Goal: Register for event/course

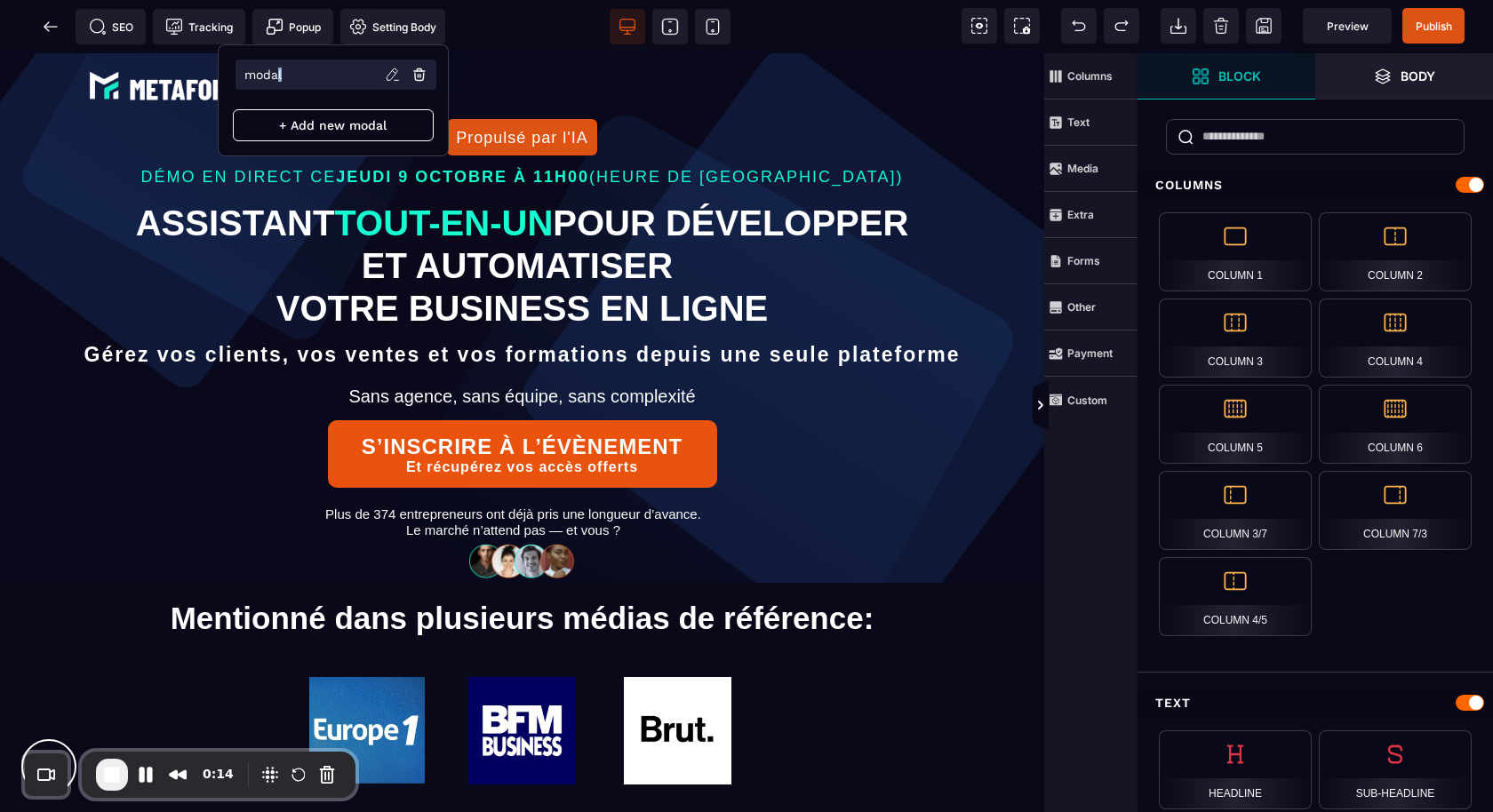
click at [280, 69] on p "modal" at bounding box center [263, 74] width 37 height 14
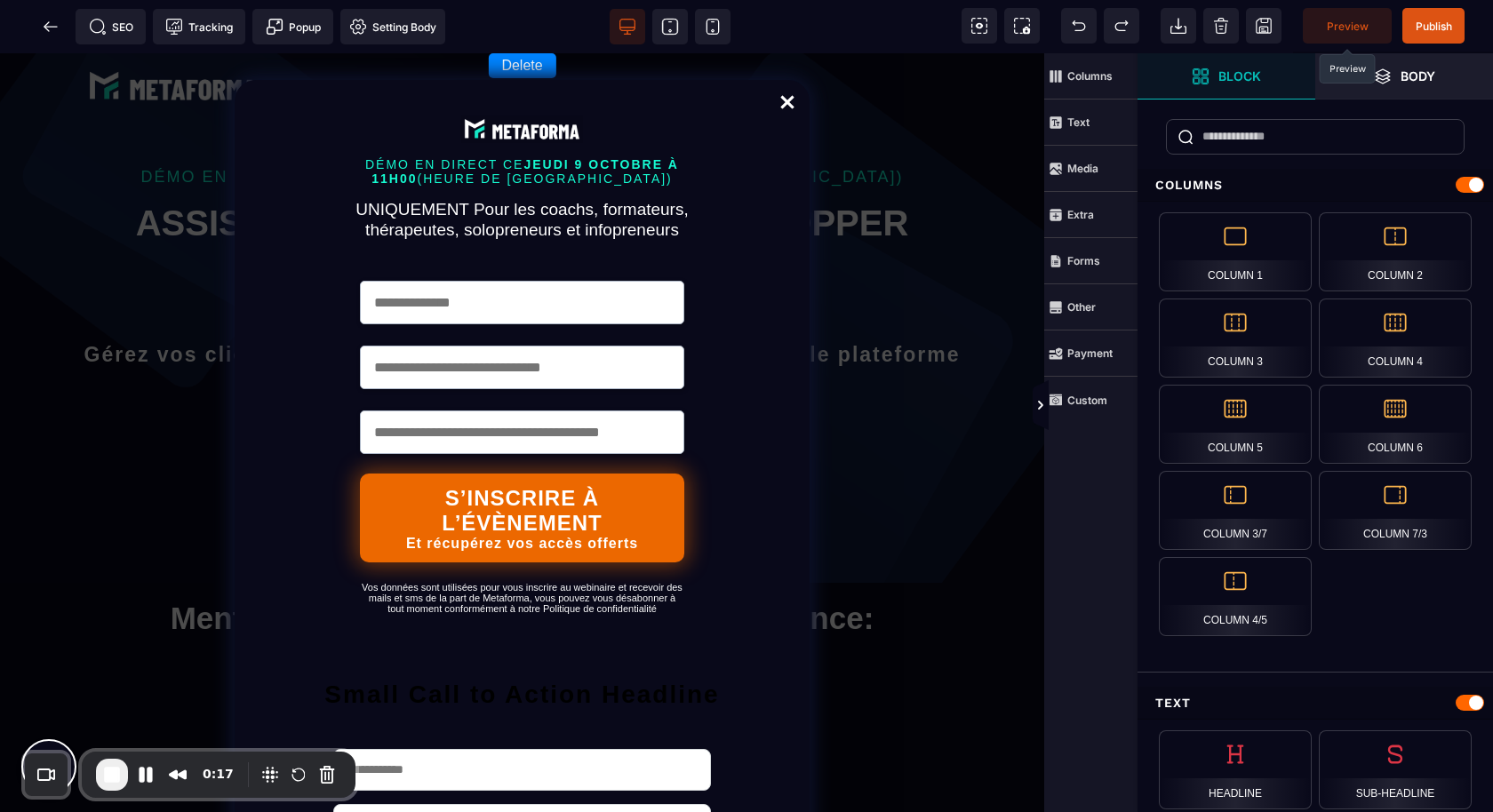
click at [1360, 21] on span "Preview" at bounding box center [1347, 26] width 42 height 13
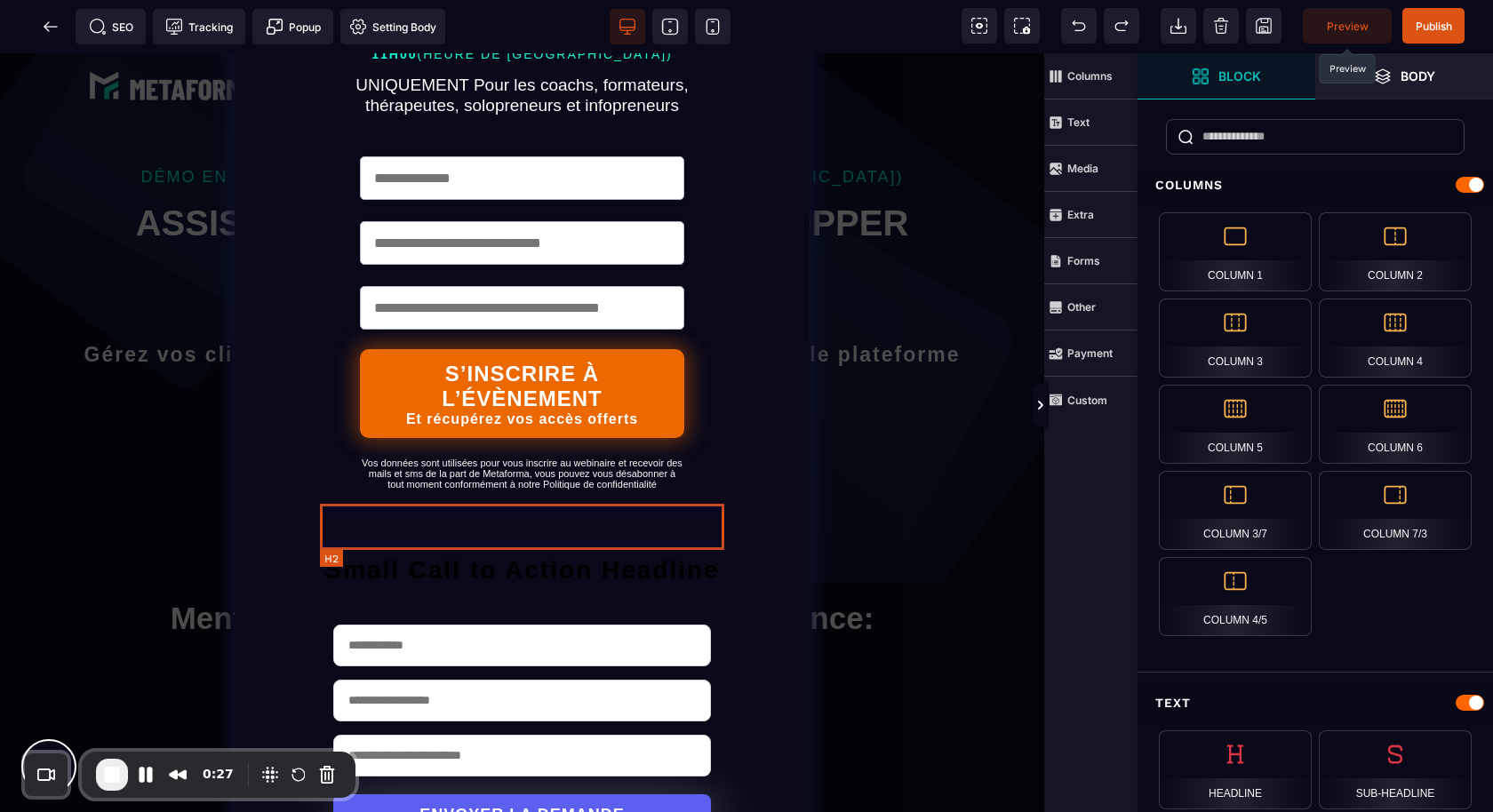
scroll to position [186, 0]
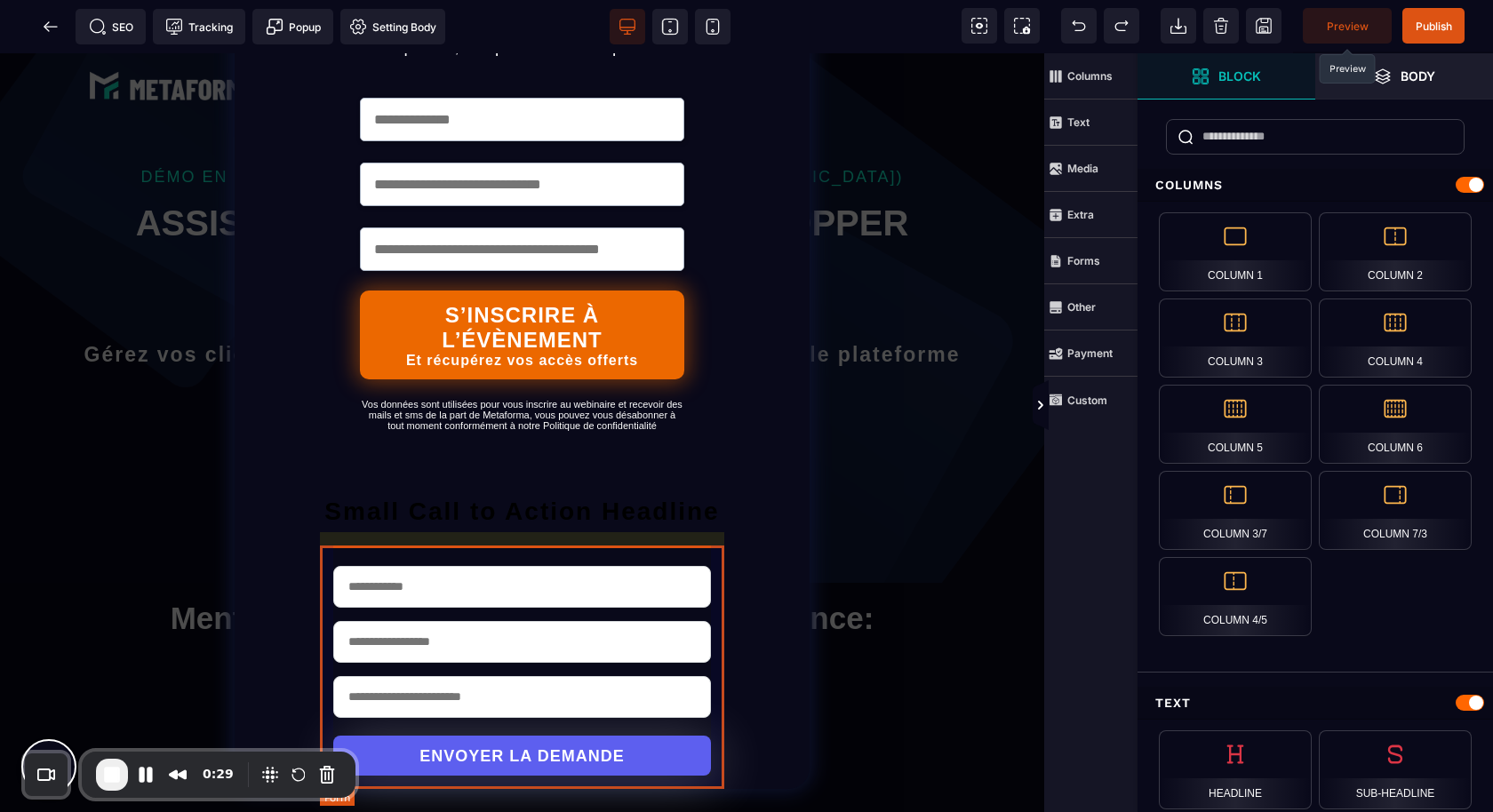
click at [720, 558] on form "ENVOYER LA DEMANDE" at bounding box center [521, 668] width 403 height 241
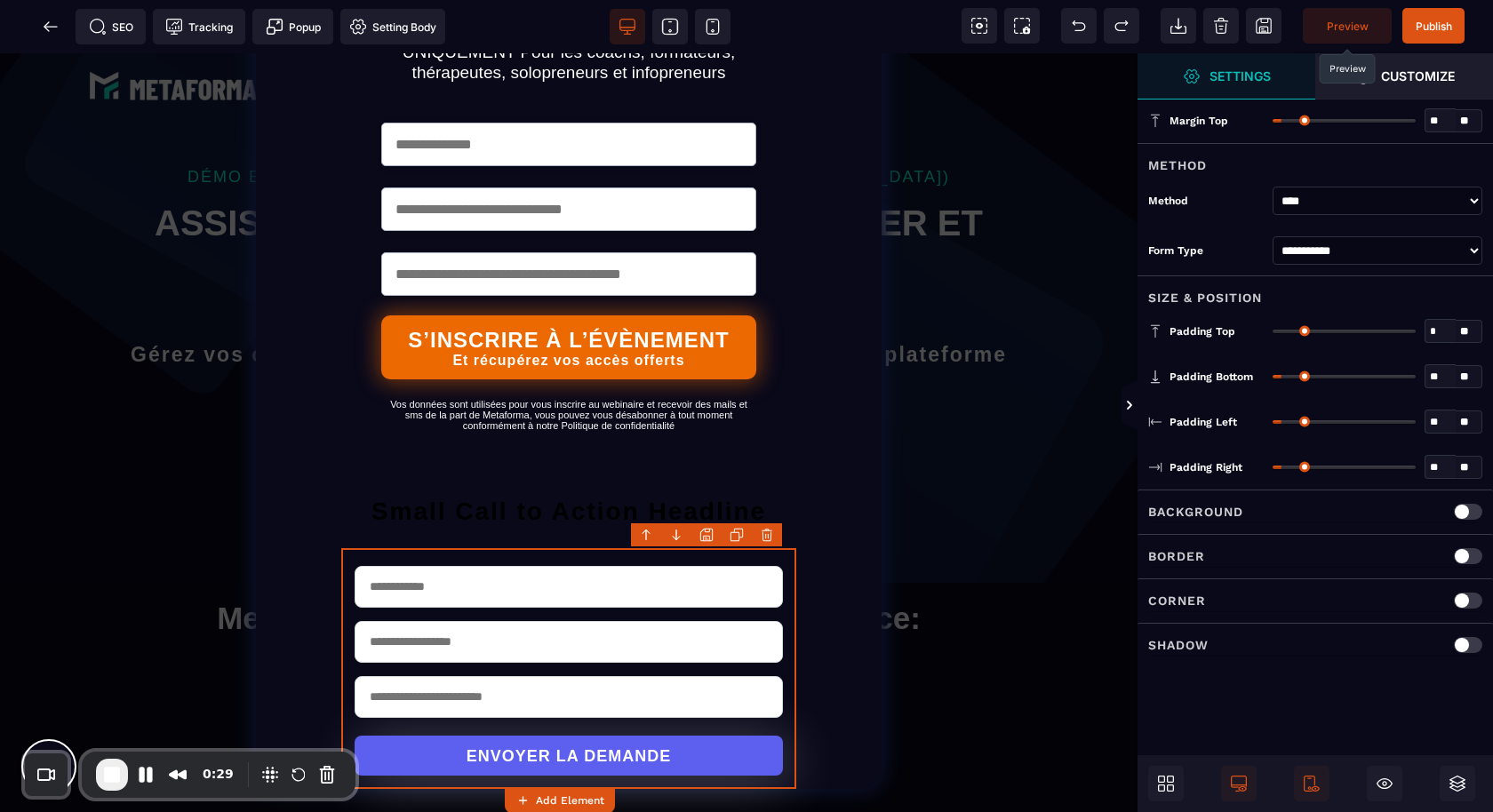
scroll to position [190, 0]
click at [774, 533] on body "B I U S A ******* Add Element Form" at bounding box center [746, 406] width 1493 height 812
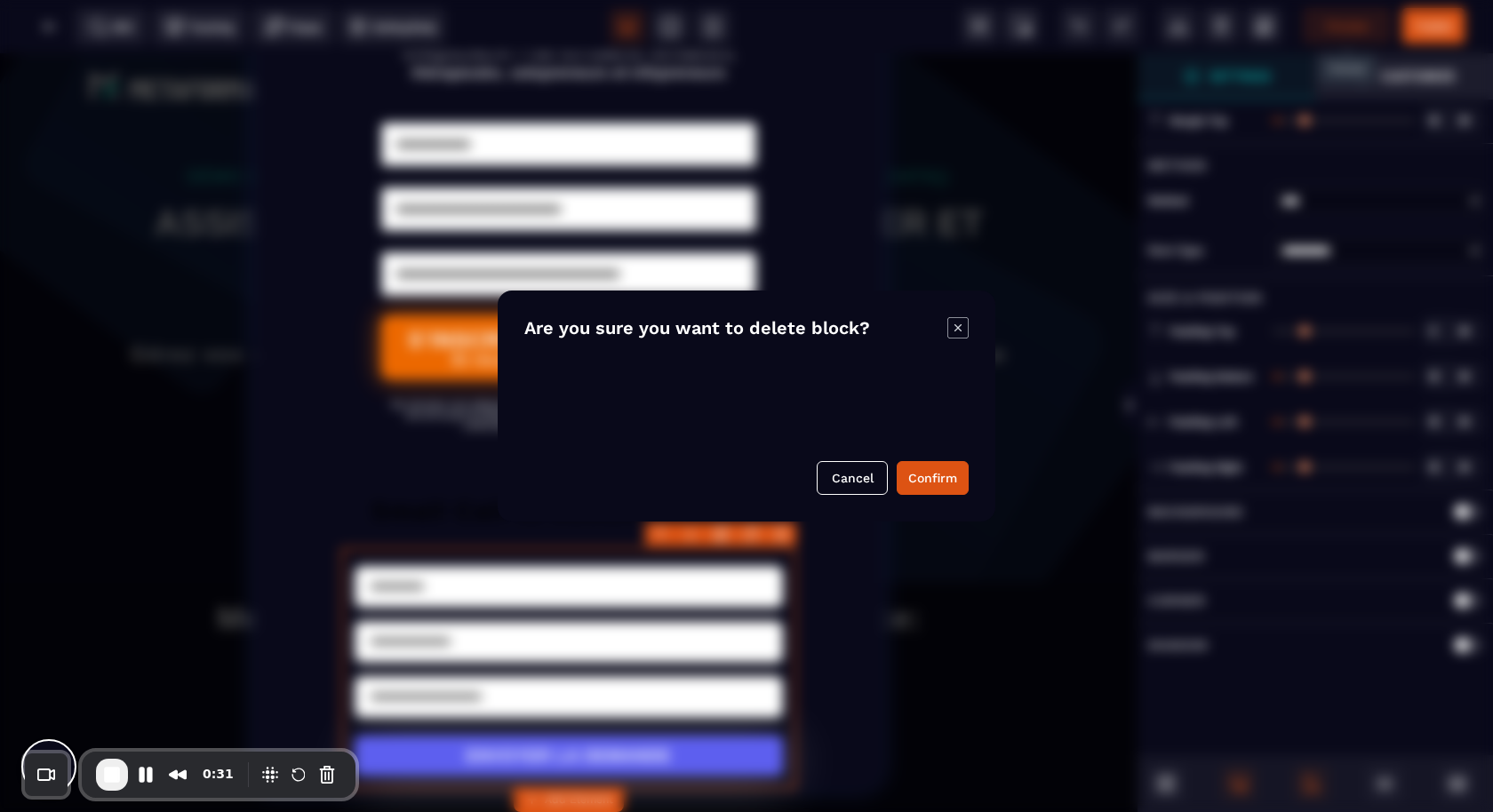
drag, startPoint x: 918, startPoint y: 469, endPoint x: 792, endPoint y: 579, distance: 167.3
click at [918, 469] on button "Confirm" at bounding box center [933, 477] width 72 height 33
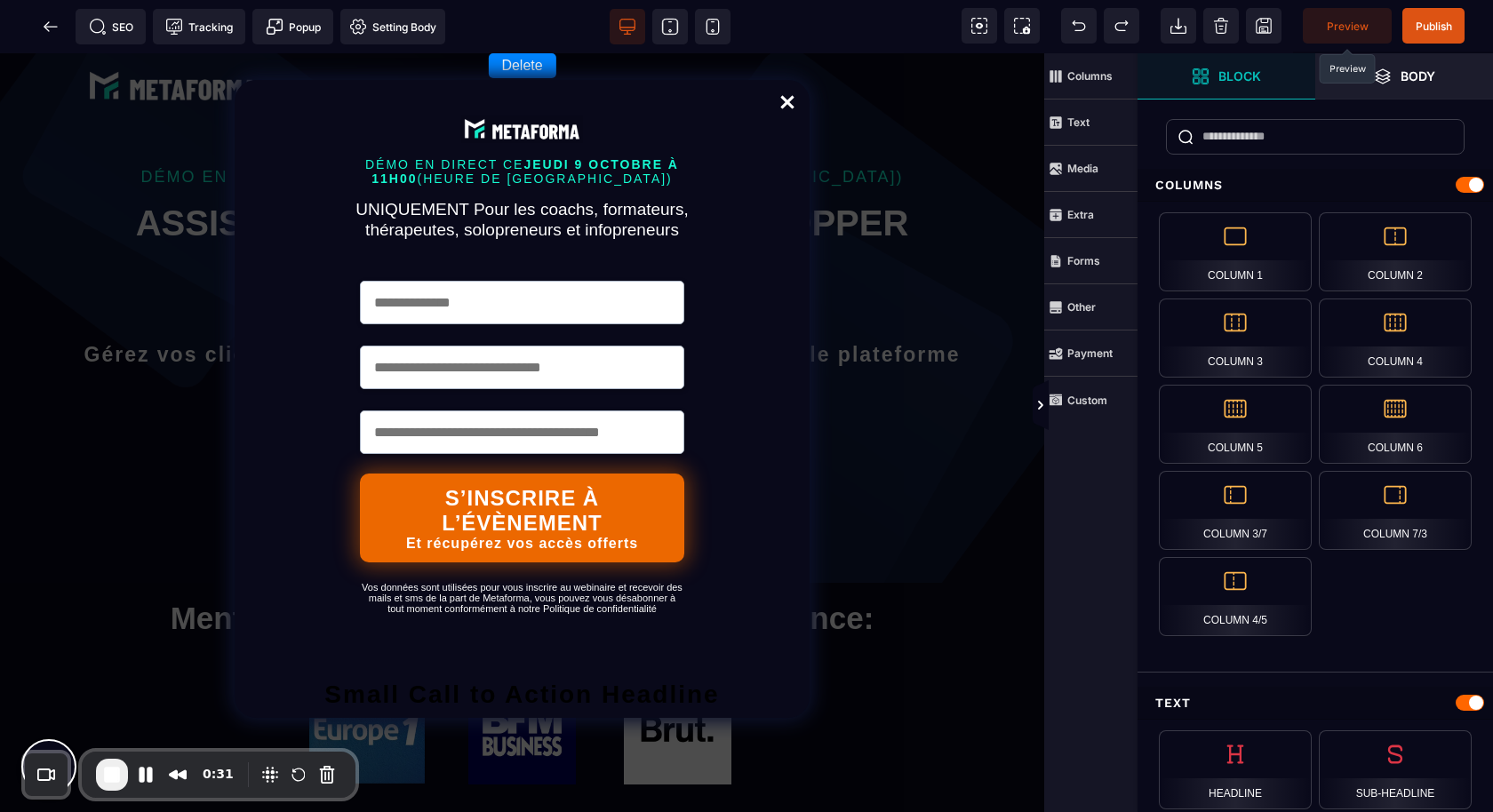
scroll to position [0, 0]
click at [1036, 408] on icon at bounding box center [1040, 404] width 14 height 14
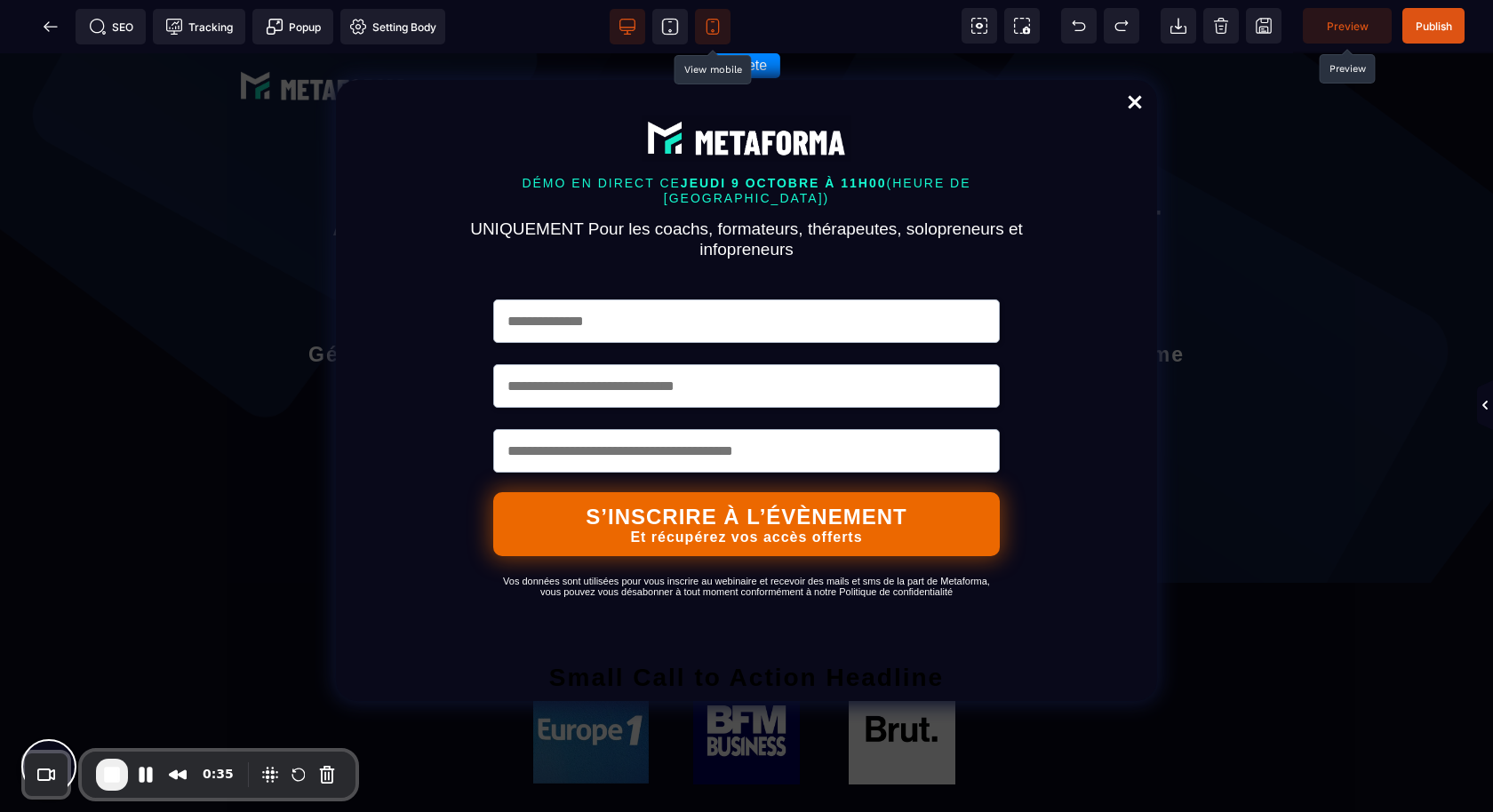
click at [720, 19] on icon at bounding box center [712, 26] width 18 height 18
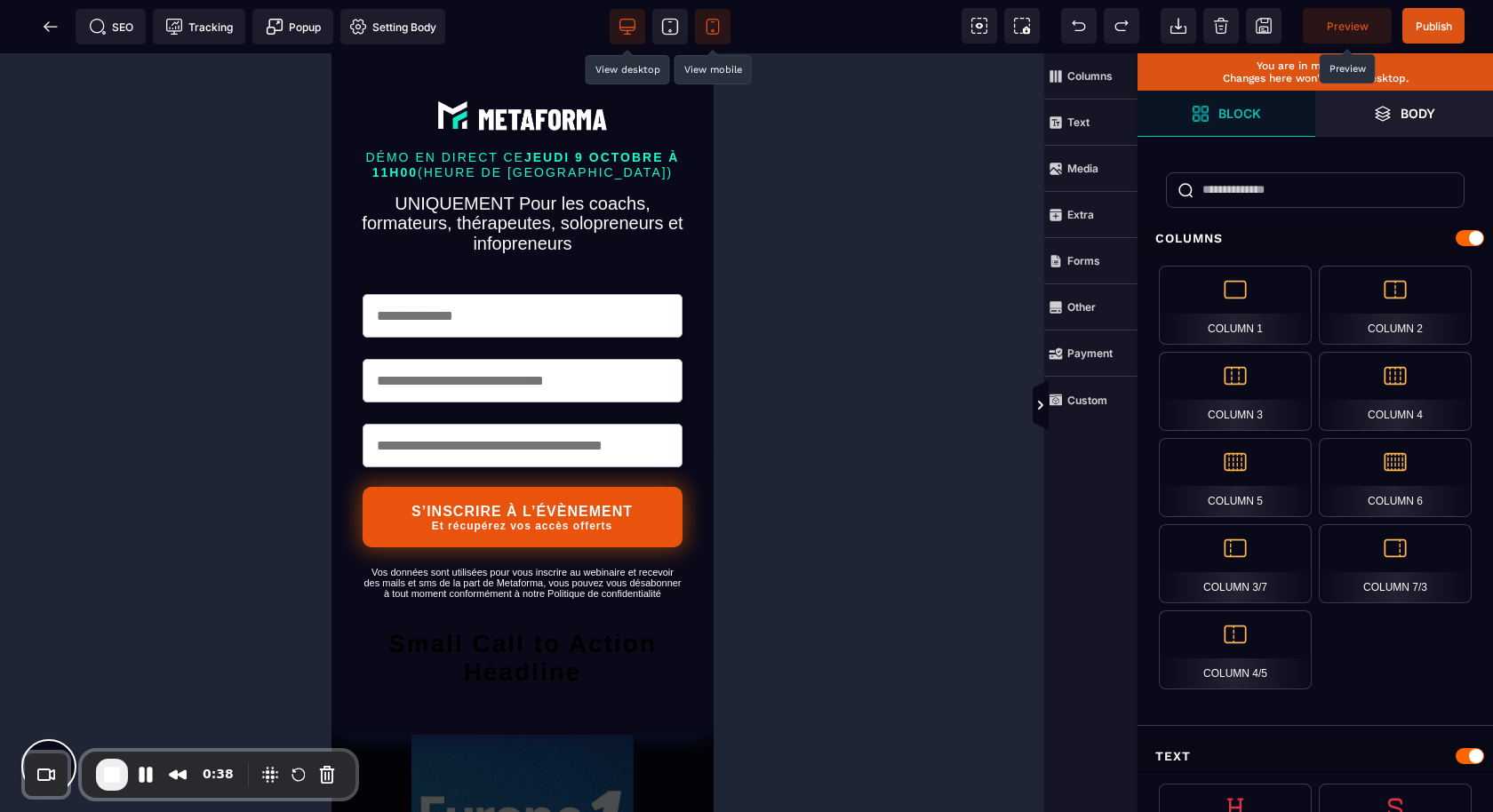
click at [634, 29] on icon at bounding box center [628, 25] width 15 height 11
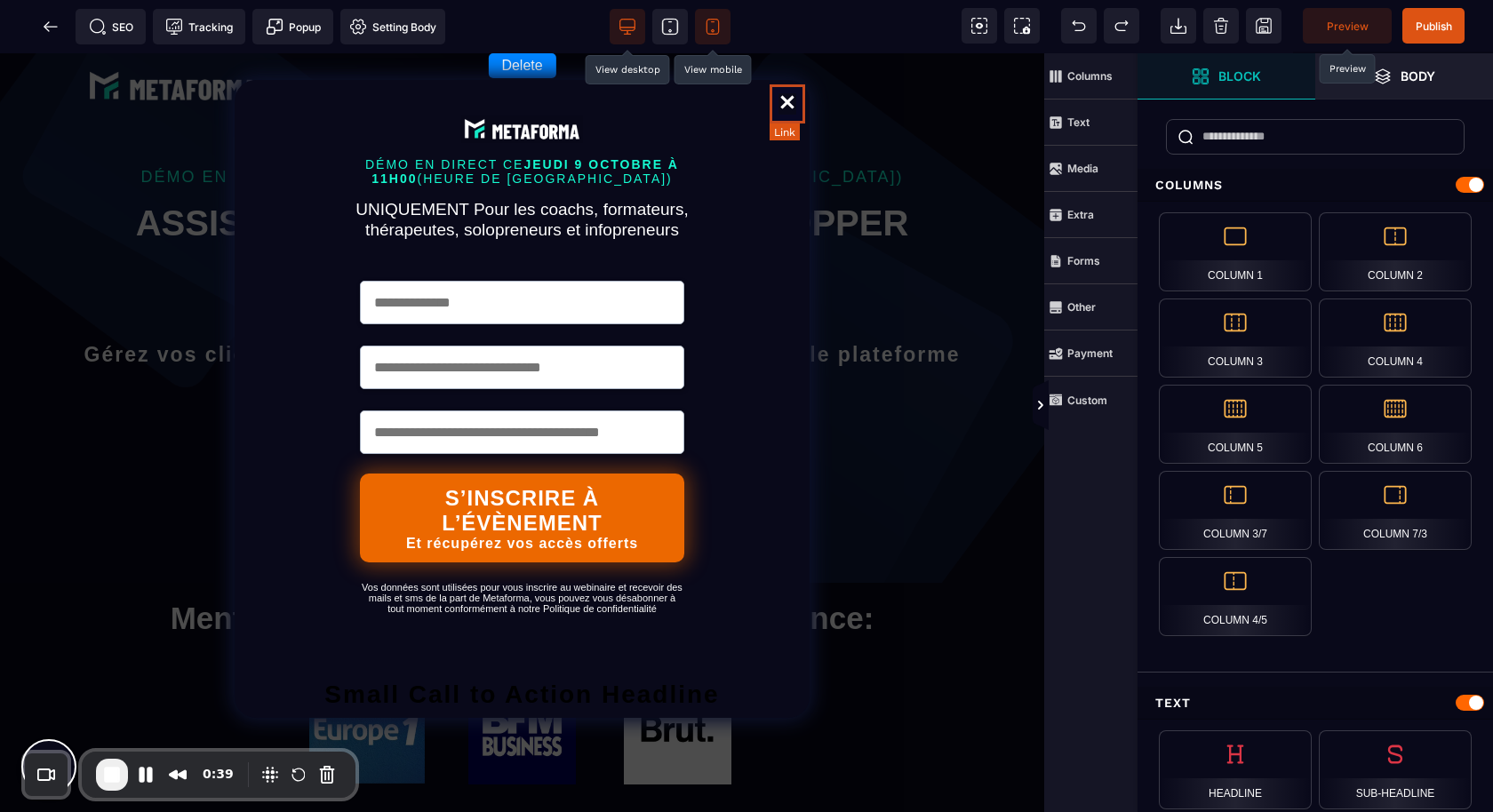
click at [784, 100] on link "Close" at bounding box center [787, 104] width 35 height 39
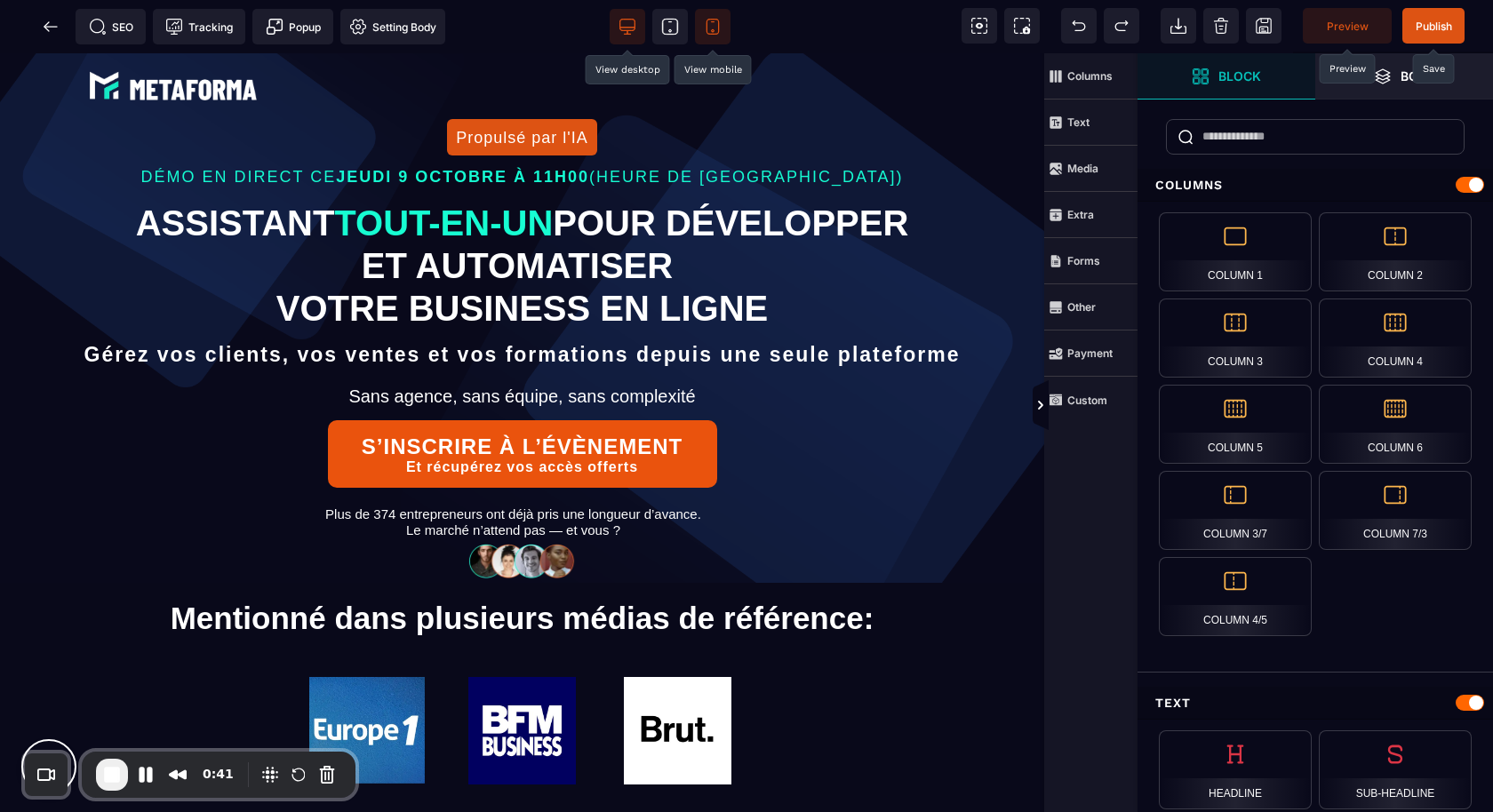
click at [1420, 26] on span "Publish" at bounding box center [1434, 26] width 36 height 13
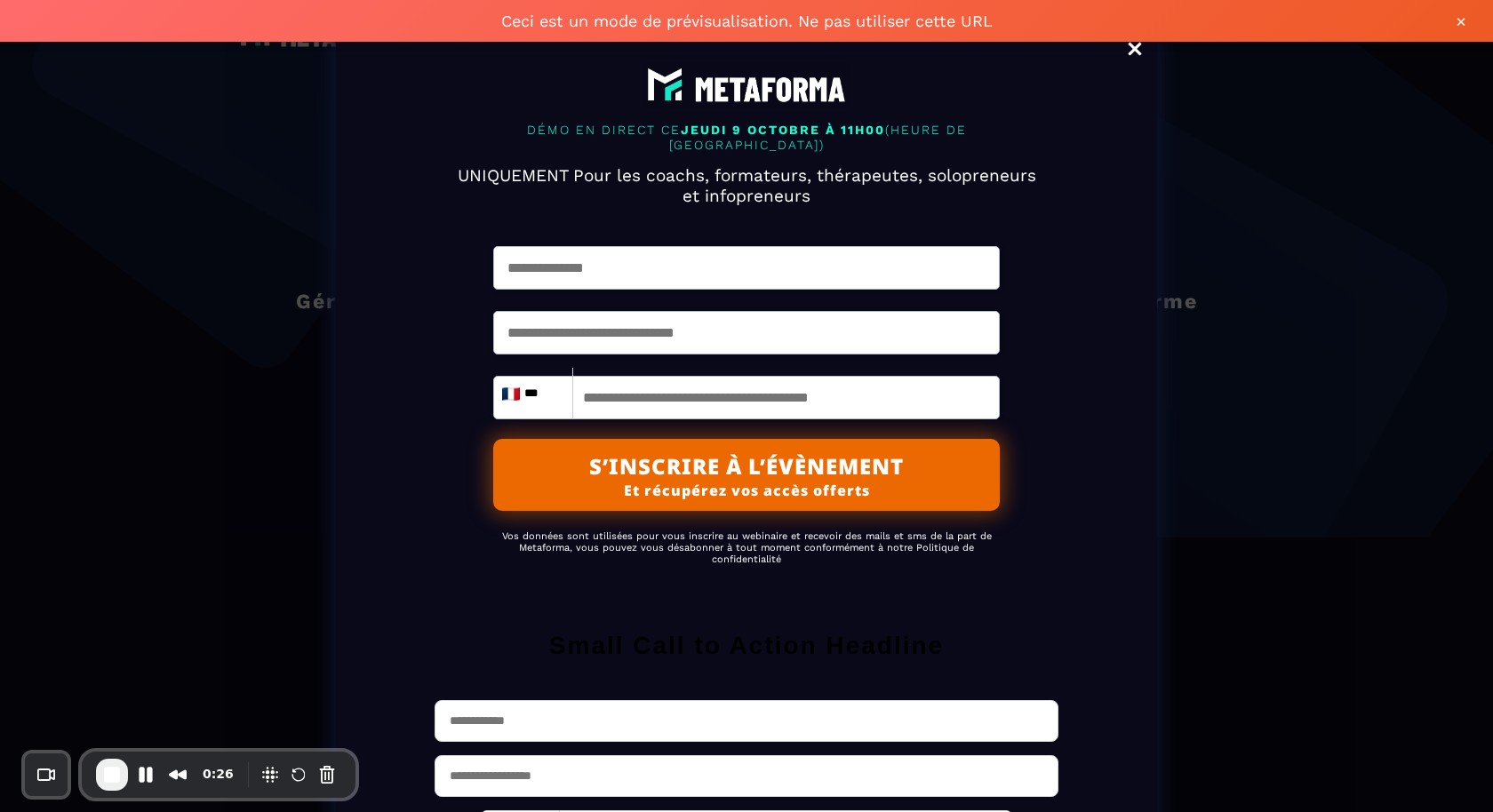
click at [1138, 52] on link "Close" at bounding box center [1135, 51] width 35 height 39
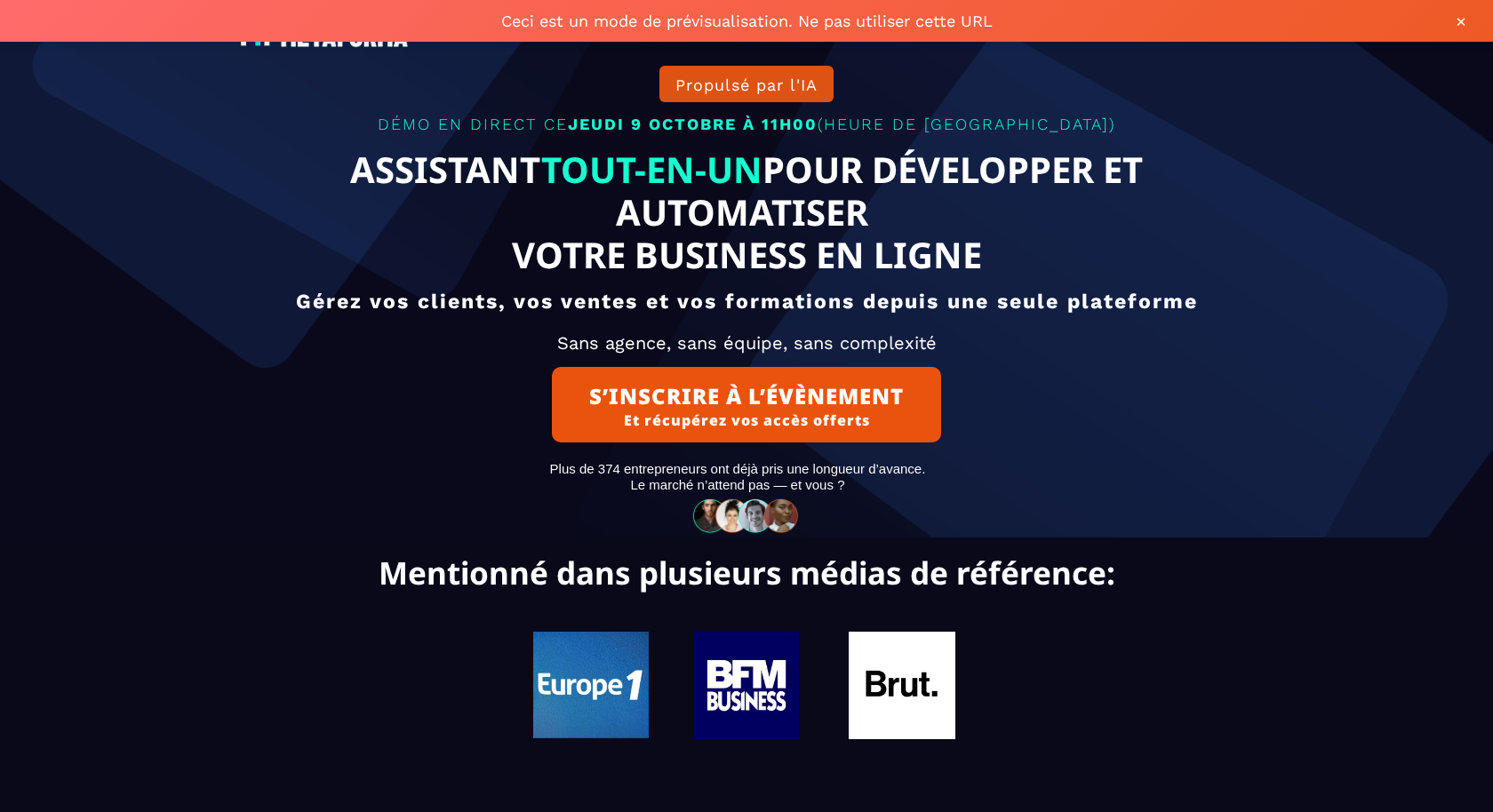
click at [785, 394] on button "S’INSCRIRE À L’ÉVÈNEMENT Et récupérez vos accès offerts" at bounding box center [746, 404] width 389 height 75
click at [760, 437] on button "S’INSCRIRE À L’ÉVÈNEMENT Et récupérez vos accès offerts" at bounding box center [746, 404] width 389 height 75
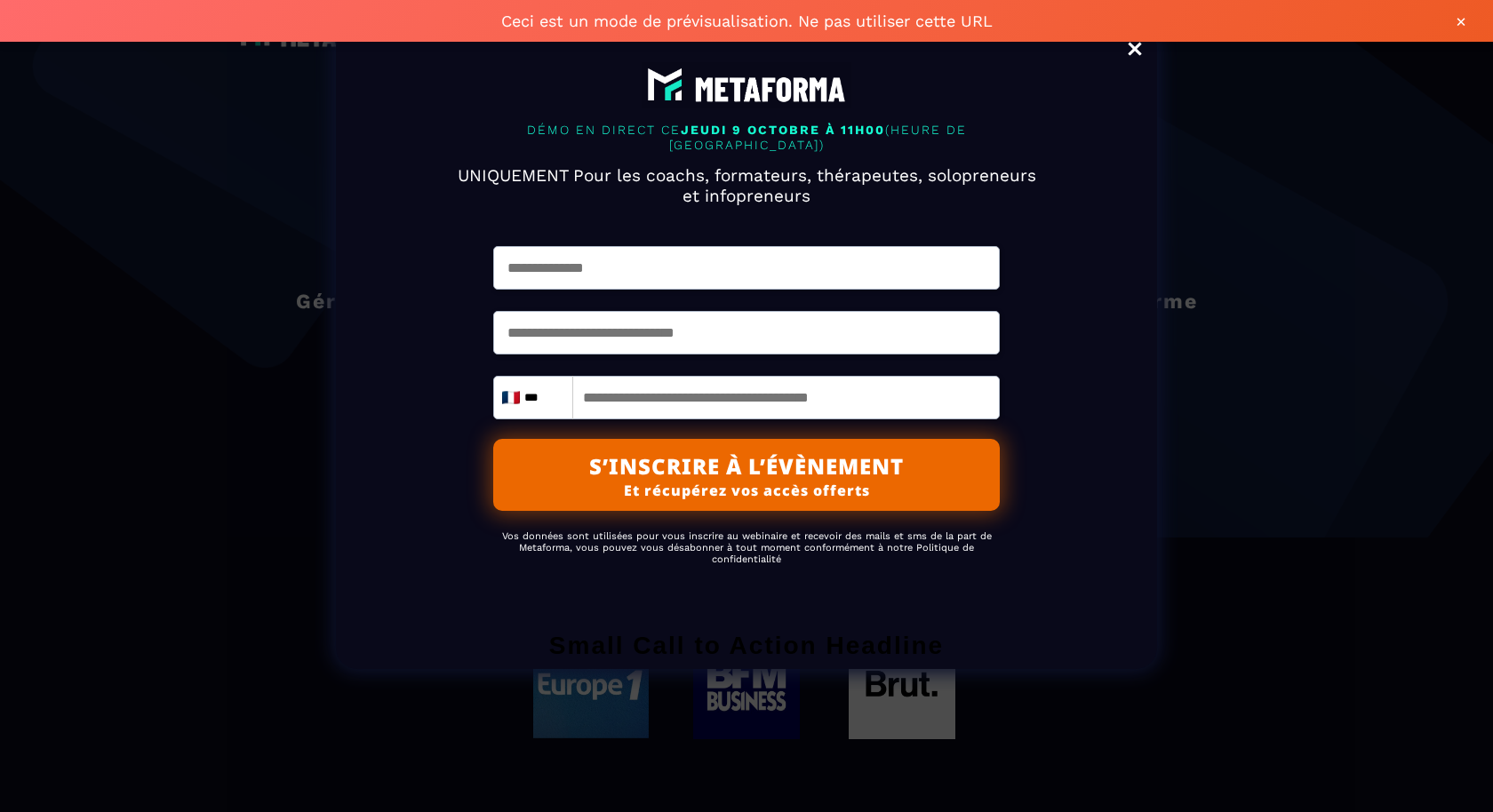
click at [1139, 47] on link "Close" at bounding box center [1135, 51] width 35 height 39
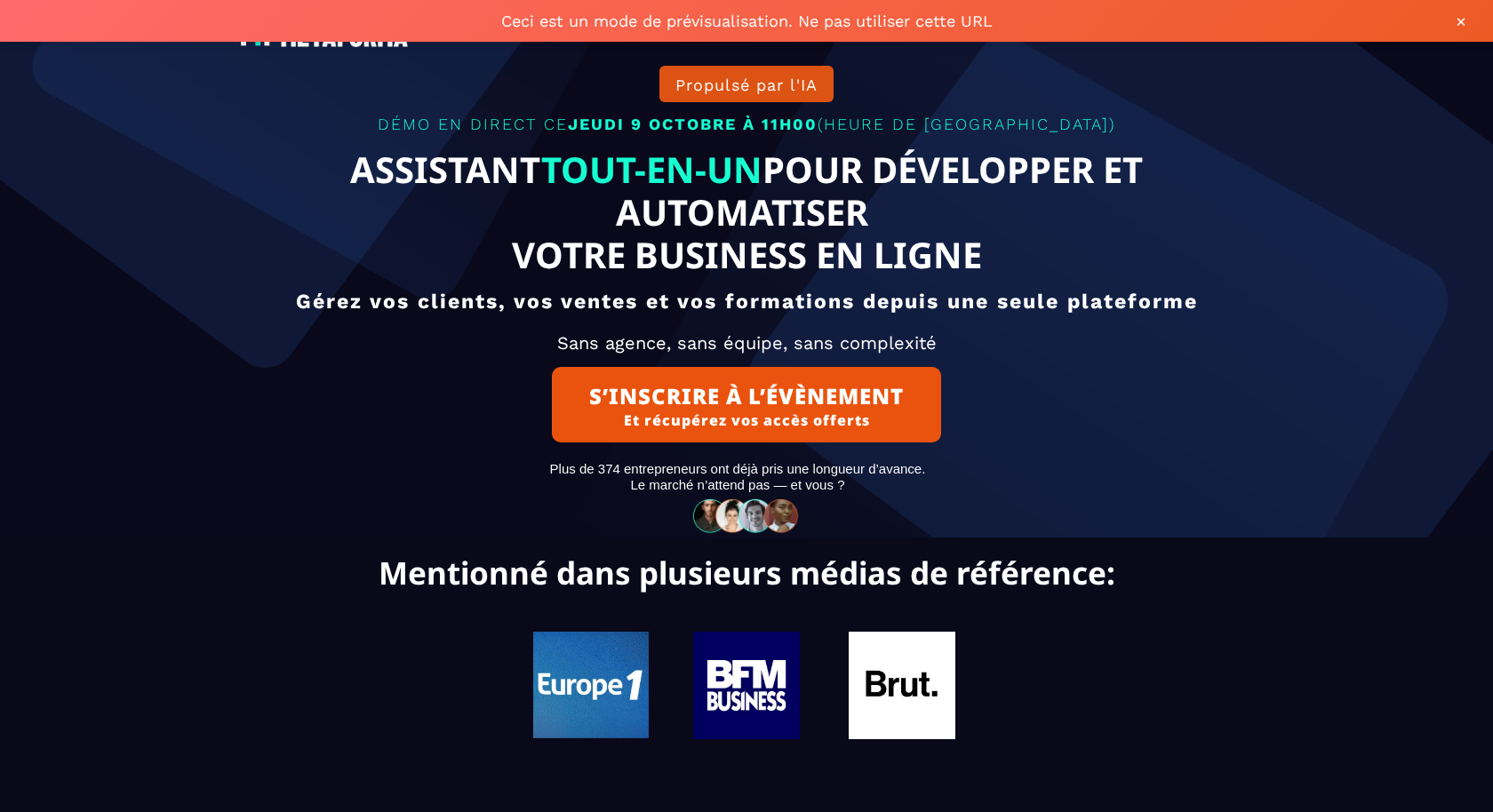
click at [742, 442] on button "S’INSCRIRE À L’ÉVÈNEMENT Et récupérez vos accès offerts" at bounding box center [746, 404] width 389 height 75
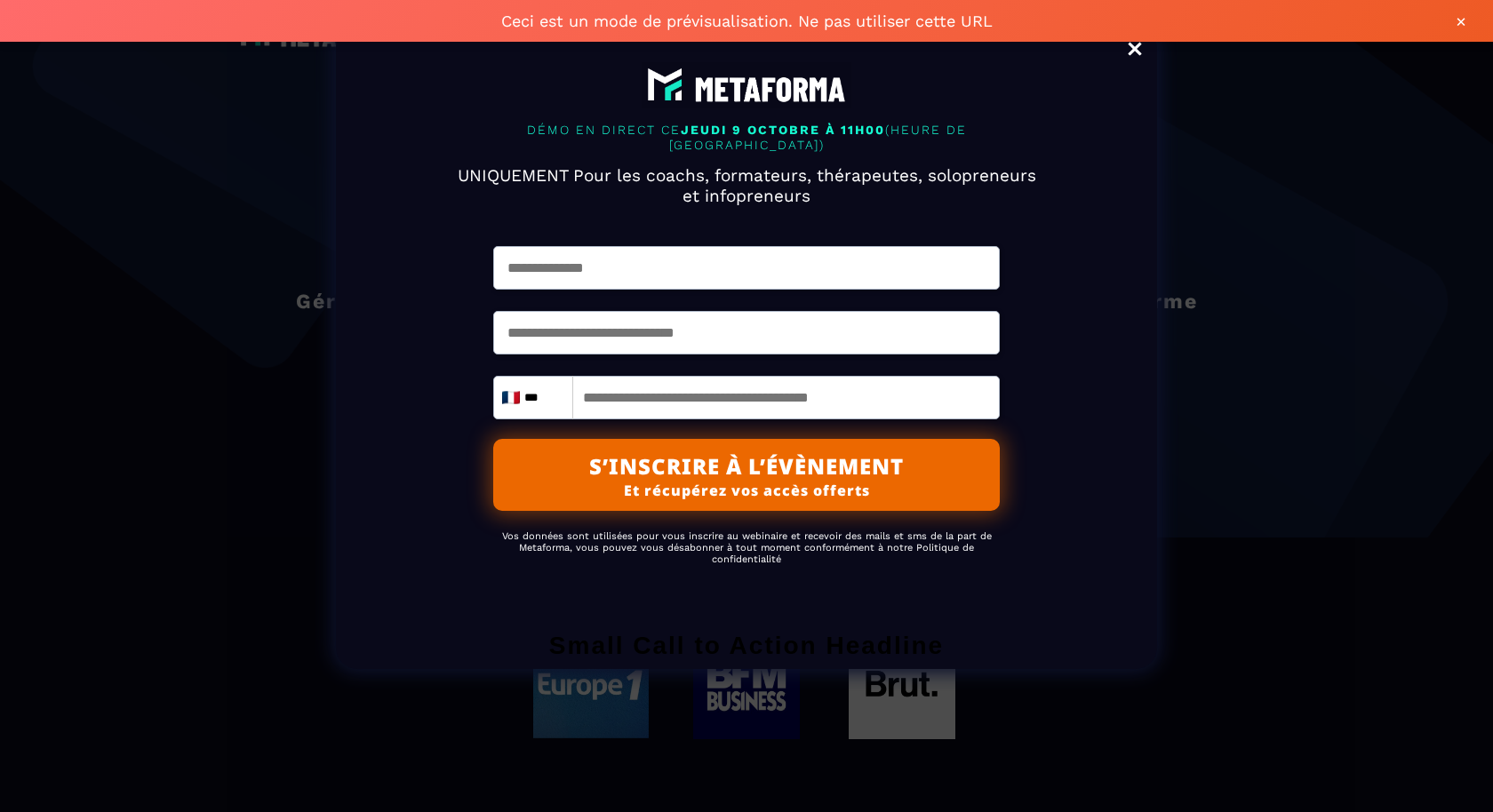
click at [1142, 51] on link "Close" at bounding box center [1135, 51] width 35 height 39
